Goal: Navigation & Orientation: Go to known website

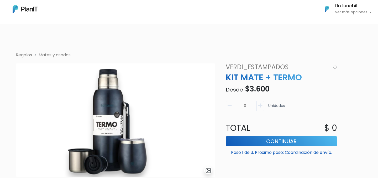
click at [20, 54] on li "Regalos" at bounding box center [24, 55] width 16 height 6
click at [28, 54] on li "Regalos" at bounding box center [24, 55] width 16 height 6
click at [33, 8] on img at bounding box center [25, 9] width 25 height 8
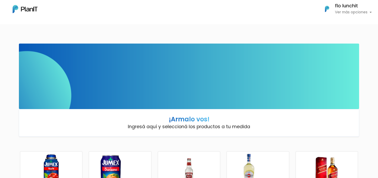
click at [347, 16] on nav "Mis Compras Mi Lista Editar Información Cerrar Sesión flo lunchit Ver más opcio…" at bounding box center [189, 12] width 378 height 24
click at [345, 10] on p "Ver más opciones" at bounding box center [353, 12] width 37 height 4
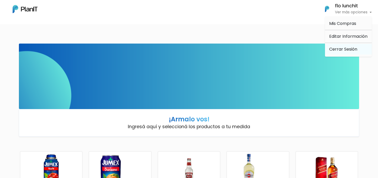
click at [340, 50] on link "Cerrar Sesión" at bounding box center [348, 49] width 47 height 10
